Goal: Transaction & Acquisition: Purchase product/service

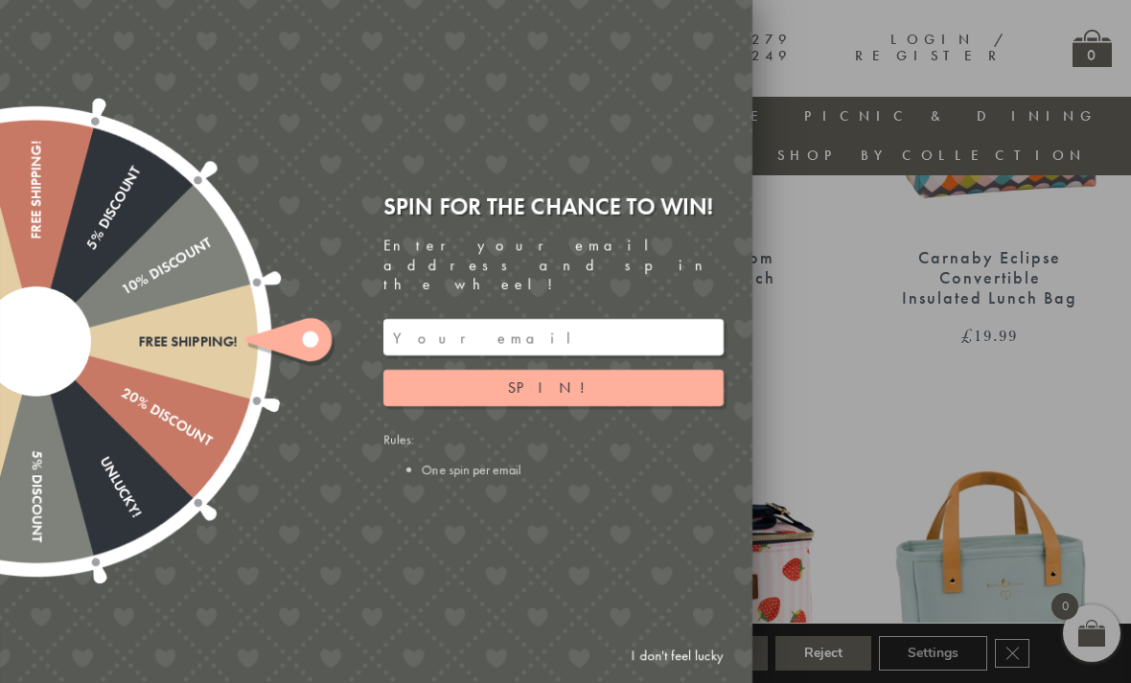
scroll to position [1014, 7]
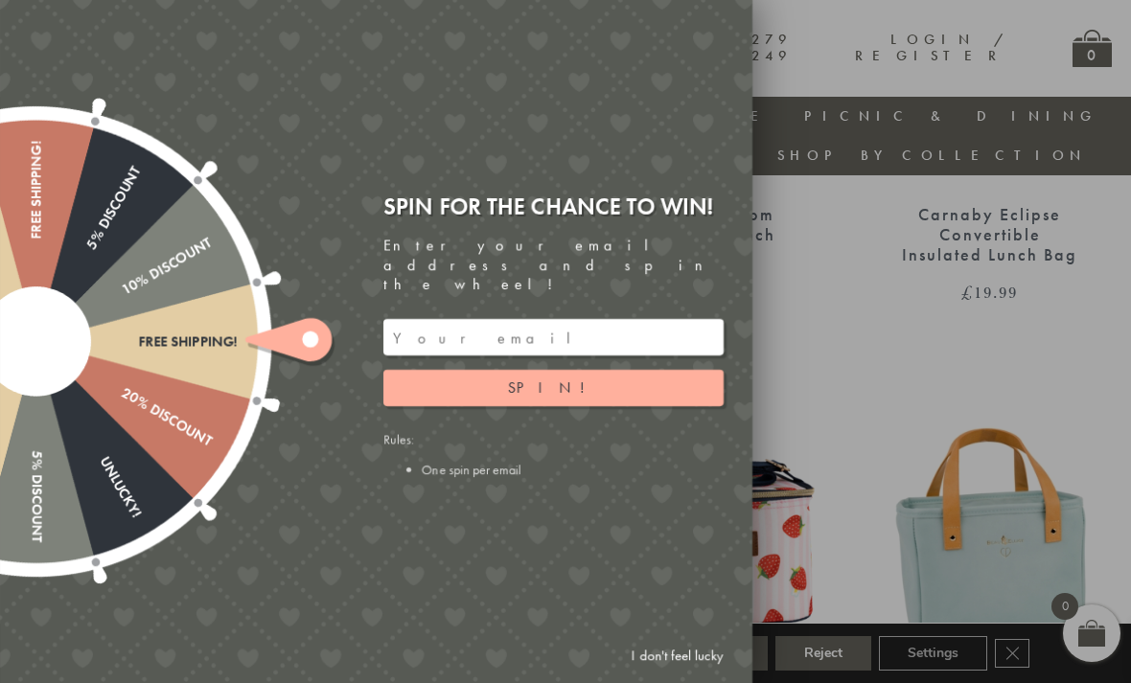
click at [674, 674] on link "I don't feel lucky" at bounding box center [677, 655] width 111 height 35
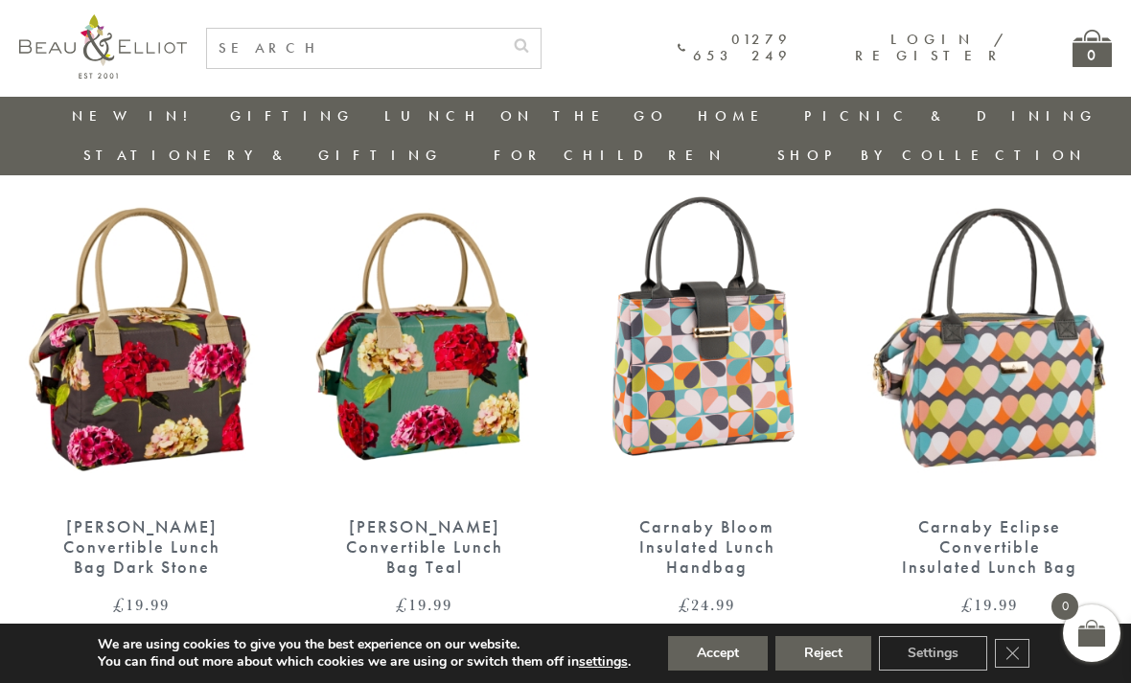
scroll to position [700, 7]
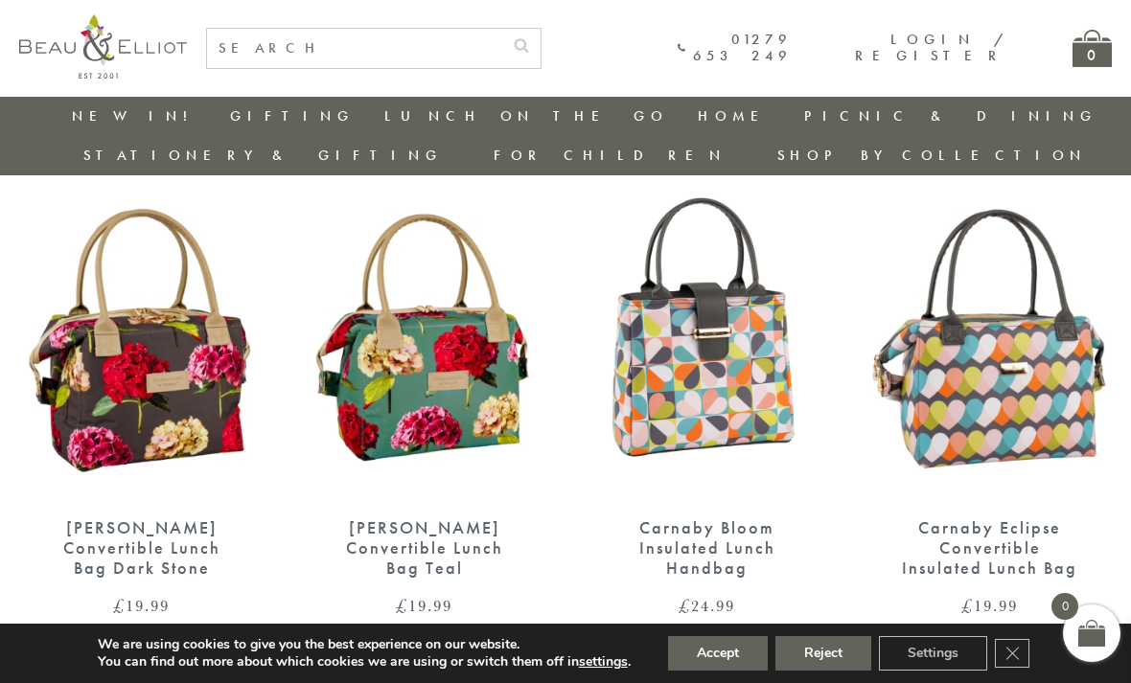
click at [373, 381] on img at bounding box center [424, 341] width 244 height 315
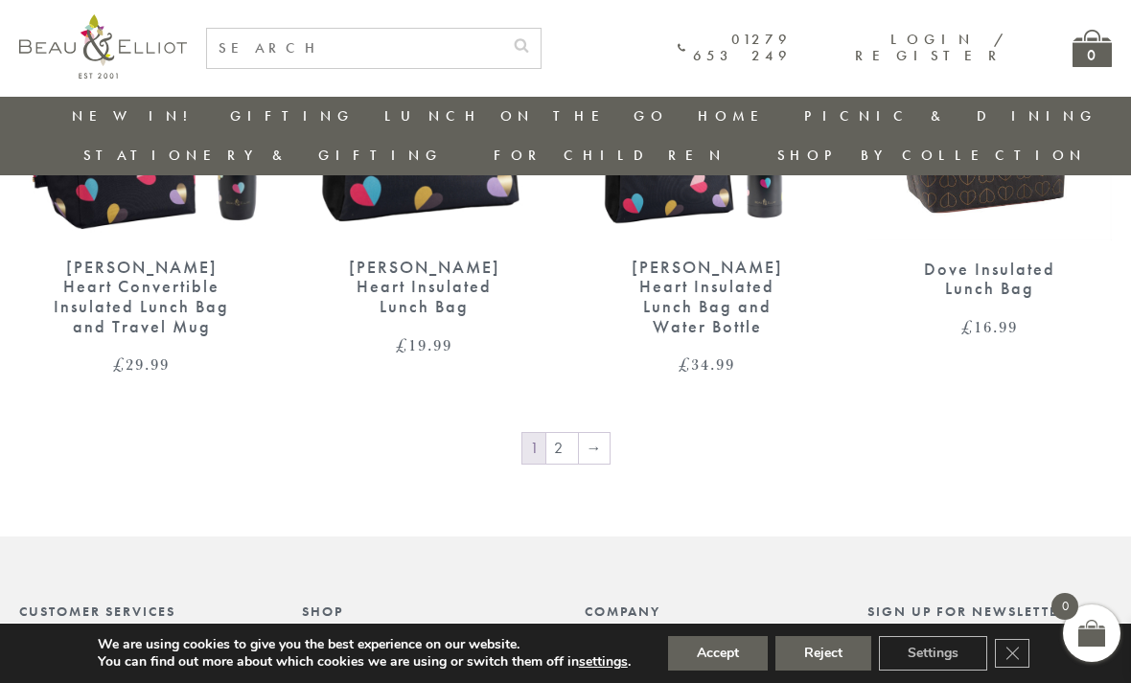
scroll to position [3037, 7]
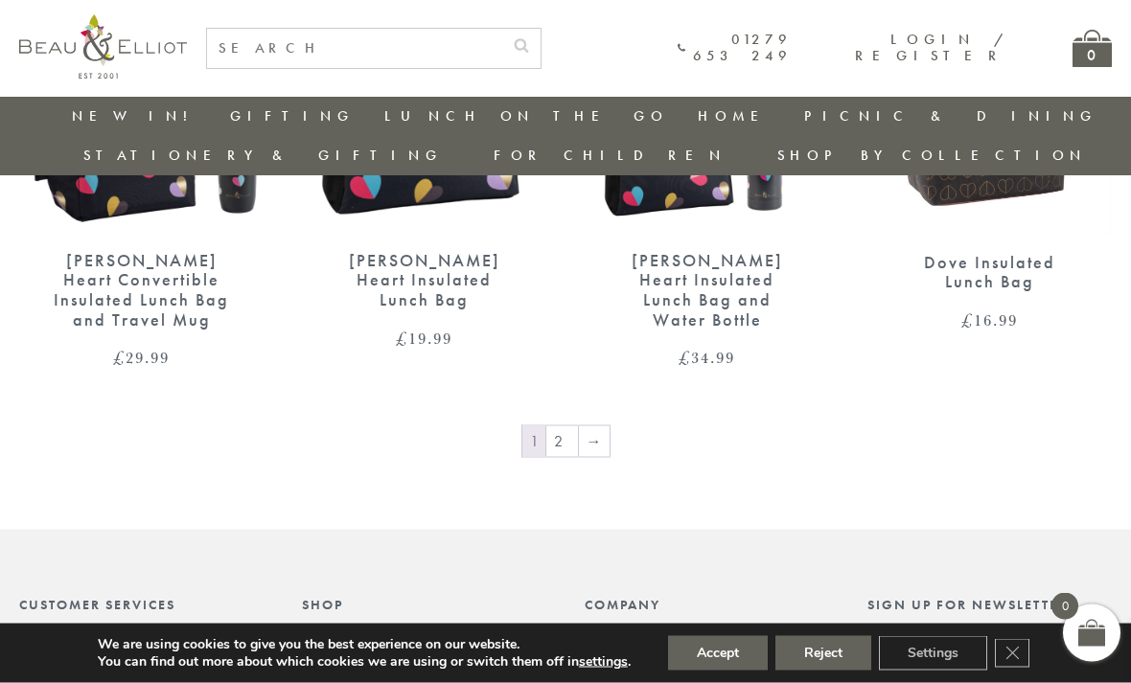
click at [563, 426] on link "2" at bounding box center [562, 441] width 32 height 31
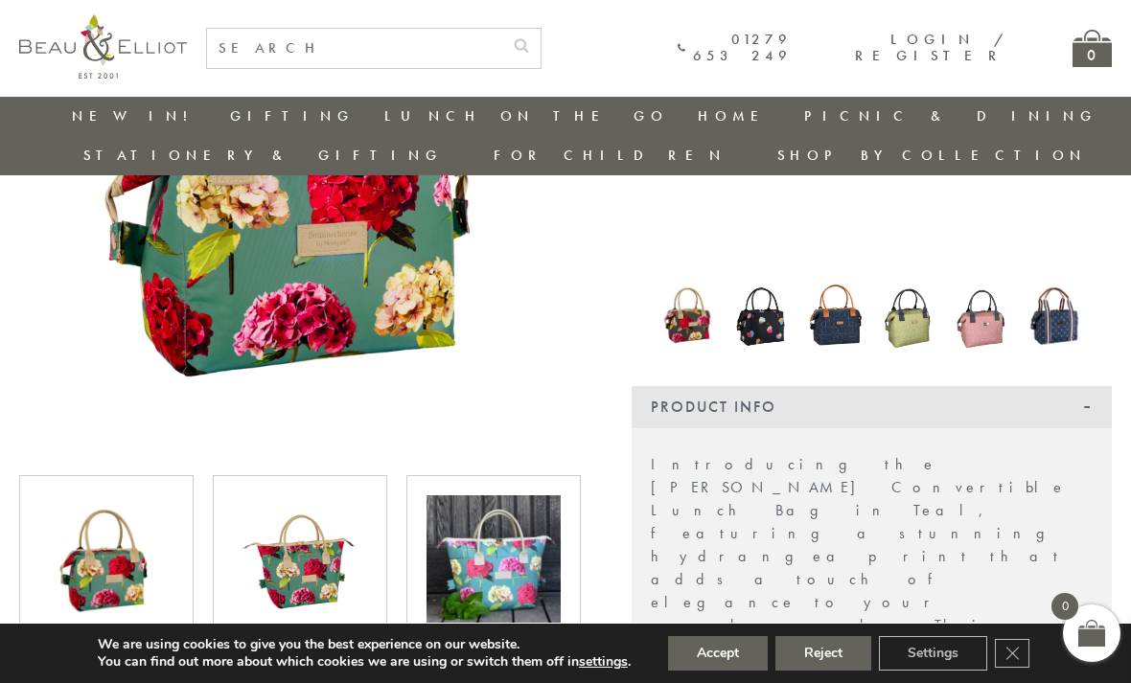
scroll to position [350, 0]
click at [299, 536] on img at bounding box center [300, 563] width 134 height 134
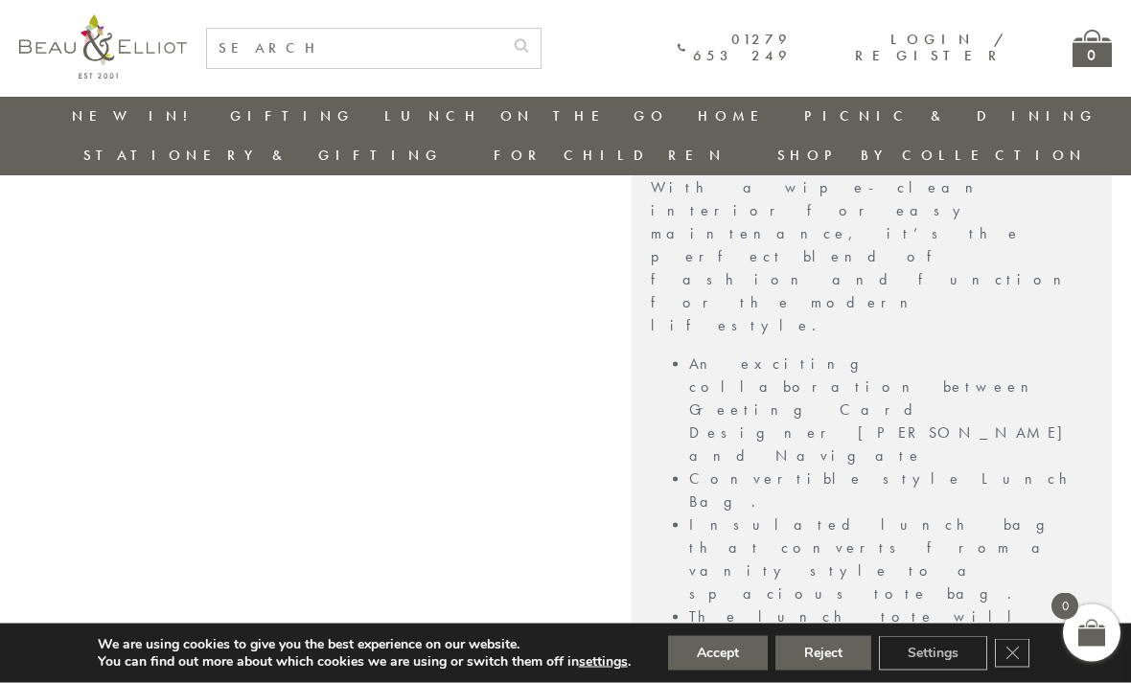
scroll to position [1076, 0]
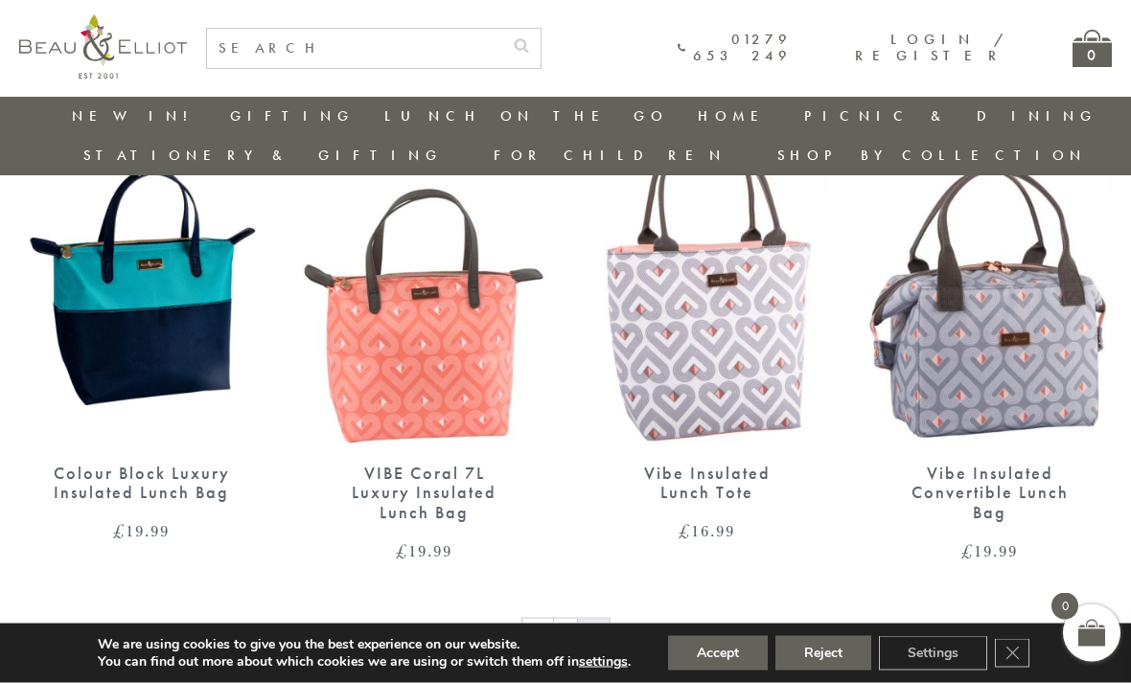
scroll to position [1284, 0]
click at [1014, 300] on img at bounding box center [989, 284] width 244 height 315
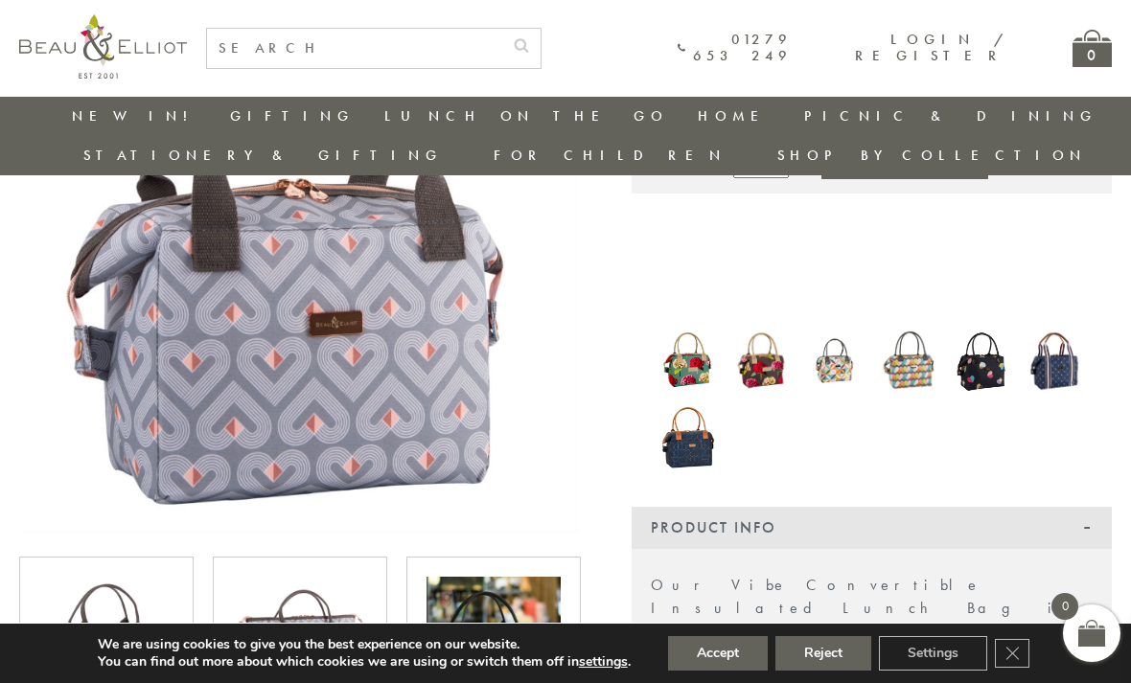
scroll to position [268, 0]
click at [1063, 329] on img at bounding box center [1055, 362] width 55 height 66
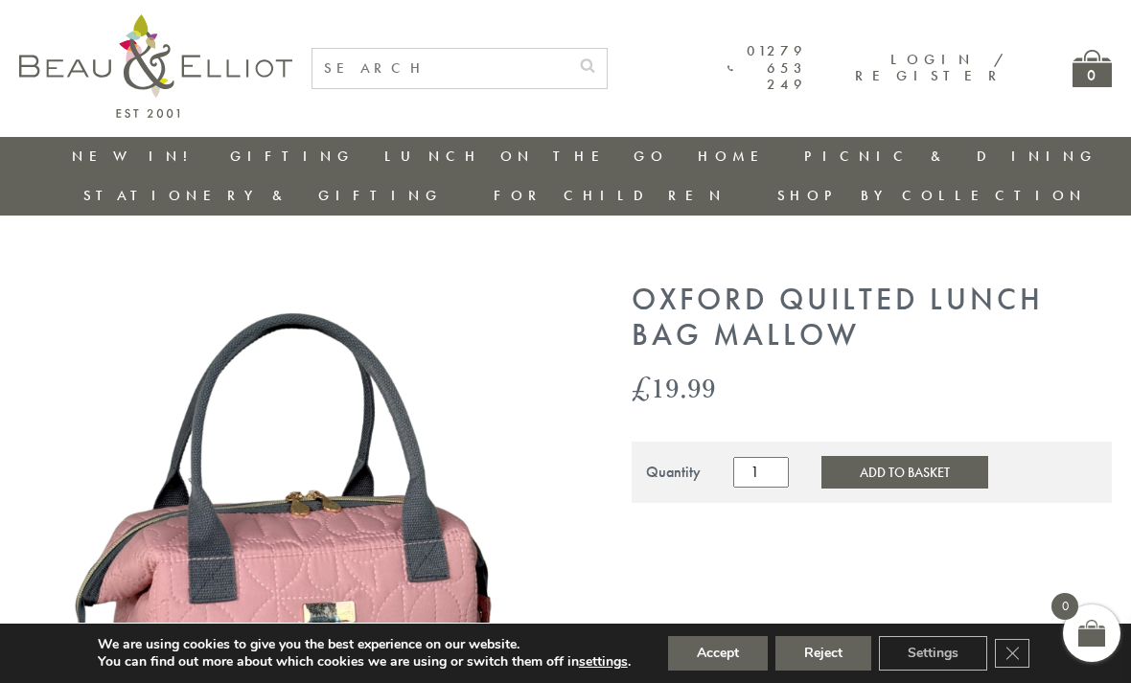
click at [770, 634] on img at bounding box center [761, 670] width 55 height 73
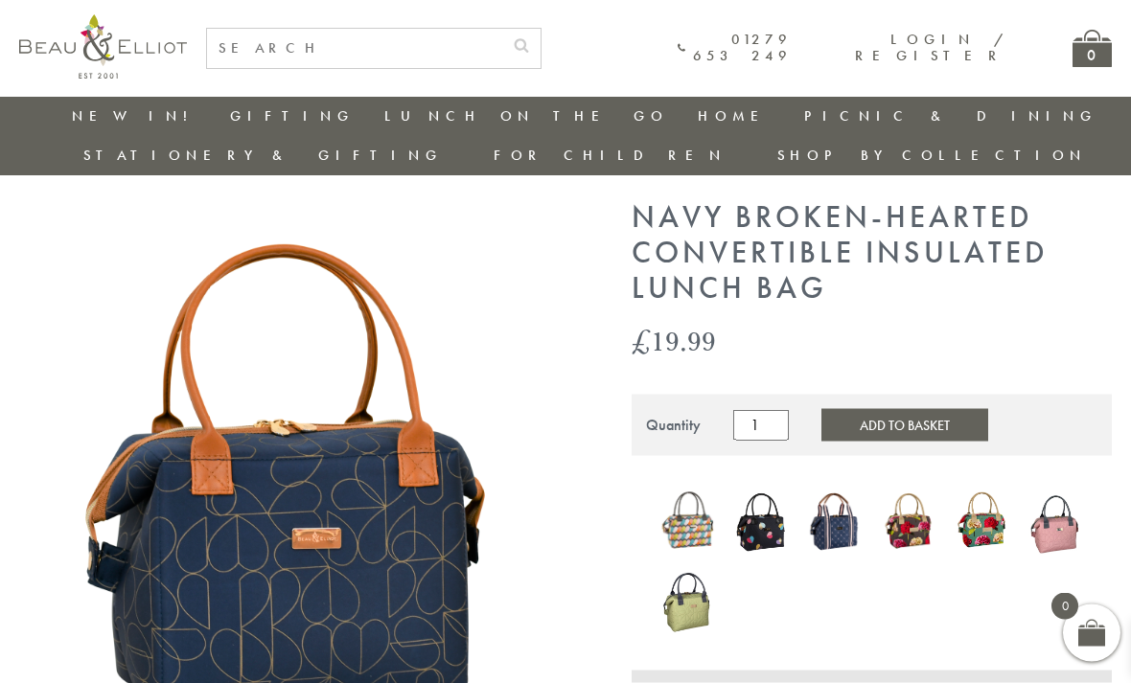
scroll to position [43, 0]
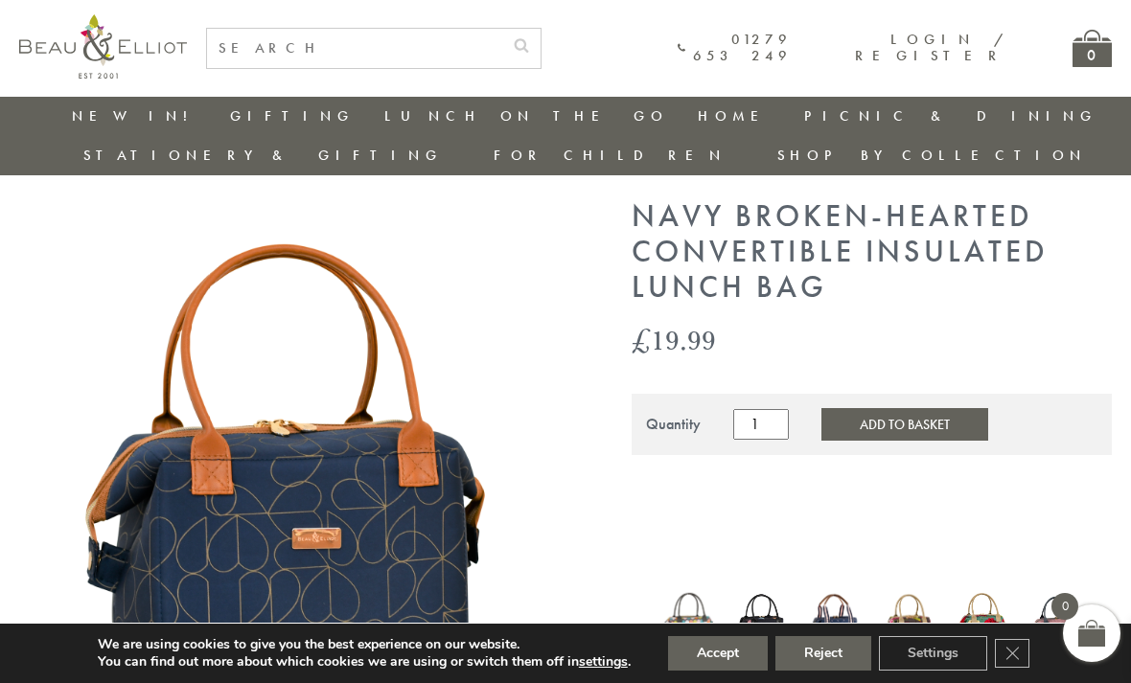
click at [707, 587] on img at bounding box center [687, 621] width 55 height 69
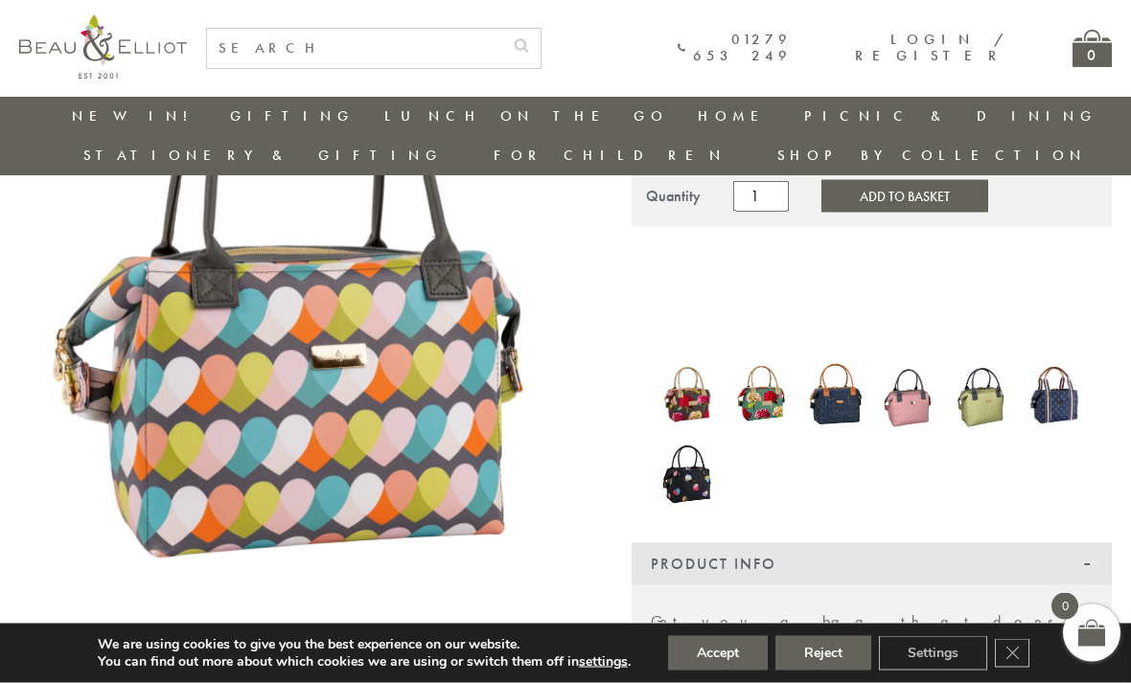
scroll to position [272, 0]
click at [696, 361] on img at bounding box center [687, 394] width 55 height 66
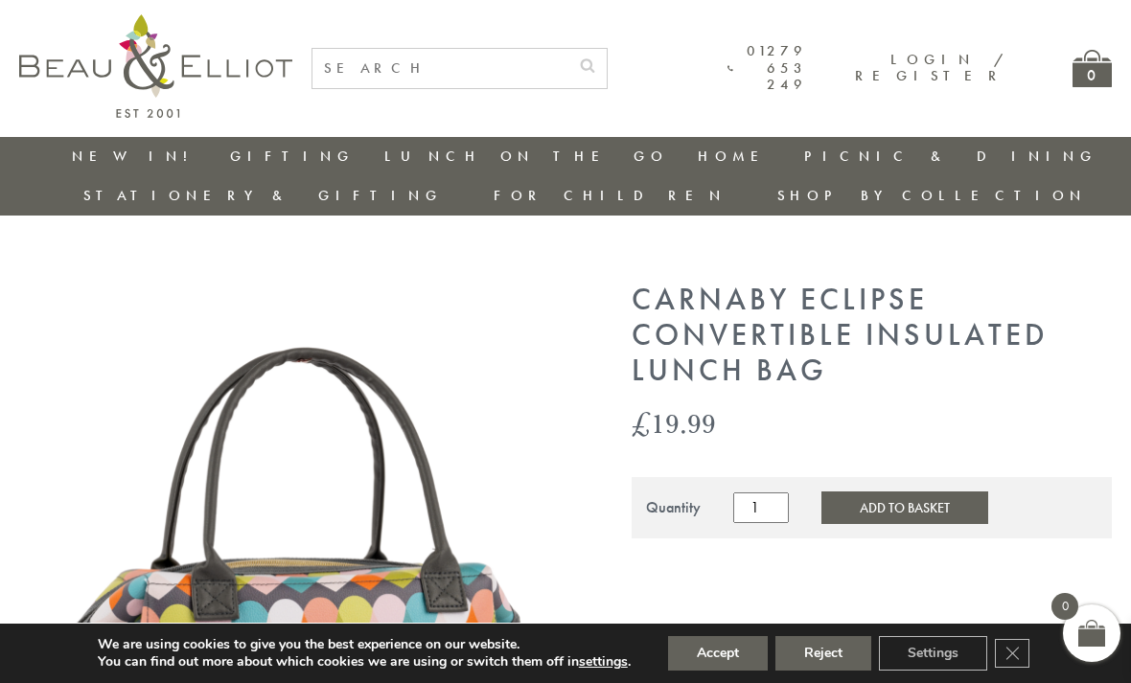
scroll to position [333, 0]
